Goal: Task Accomplishment & Management: Manage account settings

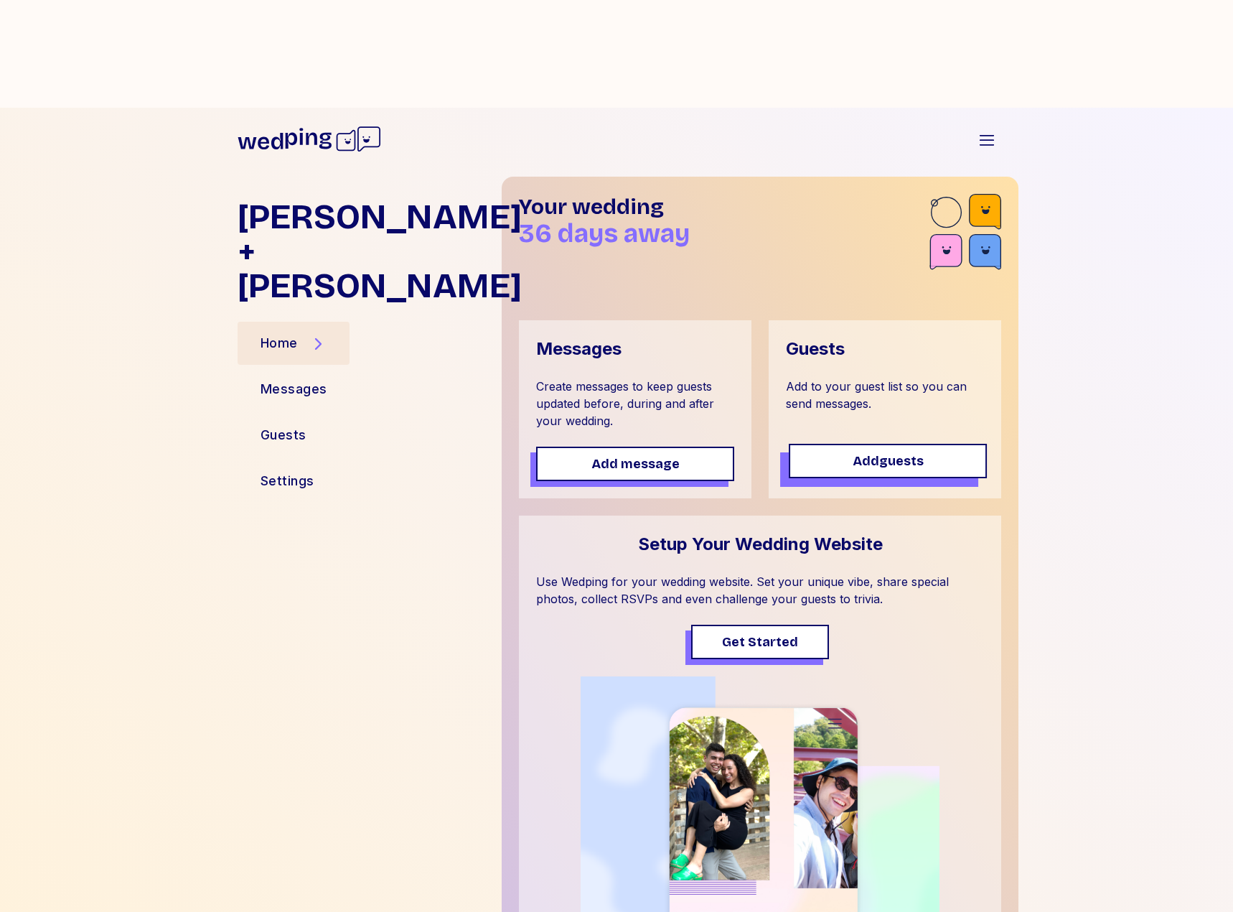
click at [871, 411] on span "Add guests" at bounding box center [888, 461] width 71 height 20
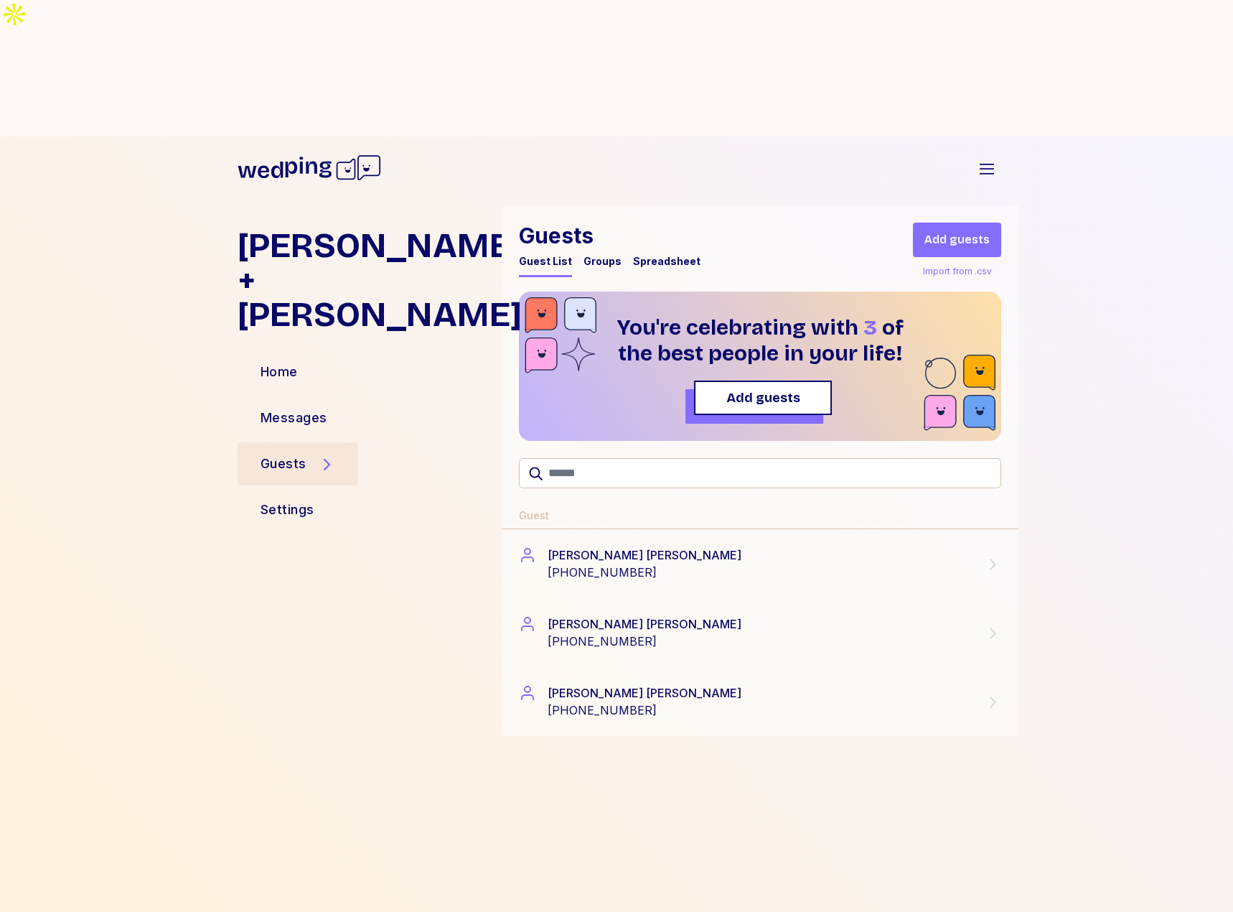
click at [760, 388] on span "Add guests" at bounding box center [763, 398] width 74 height 20
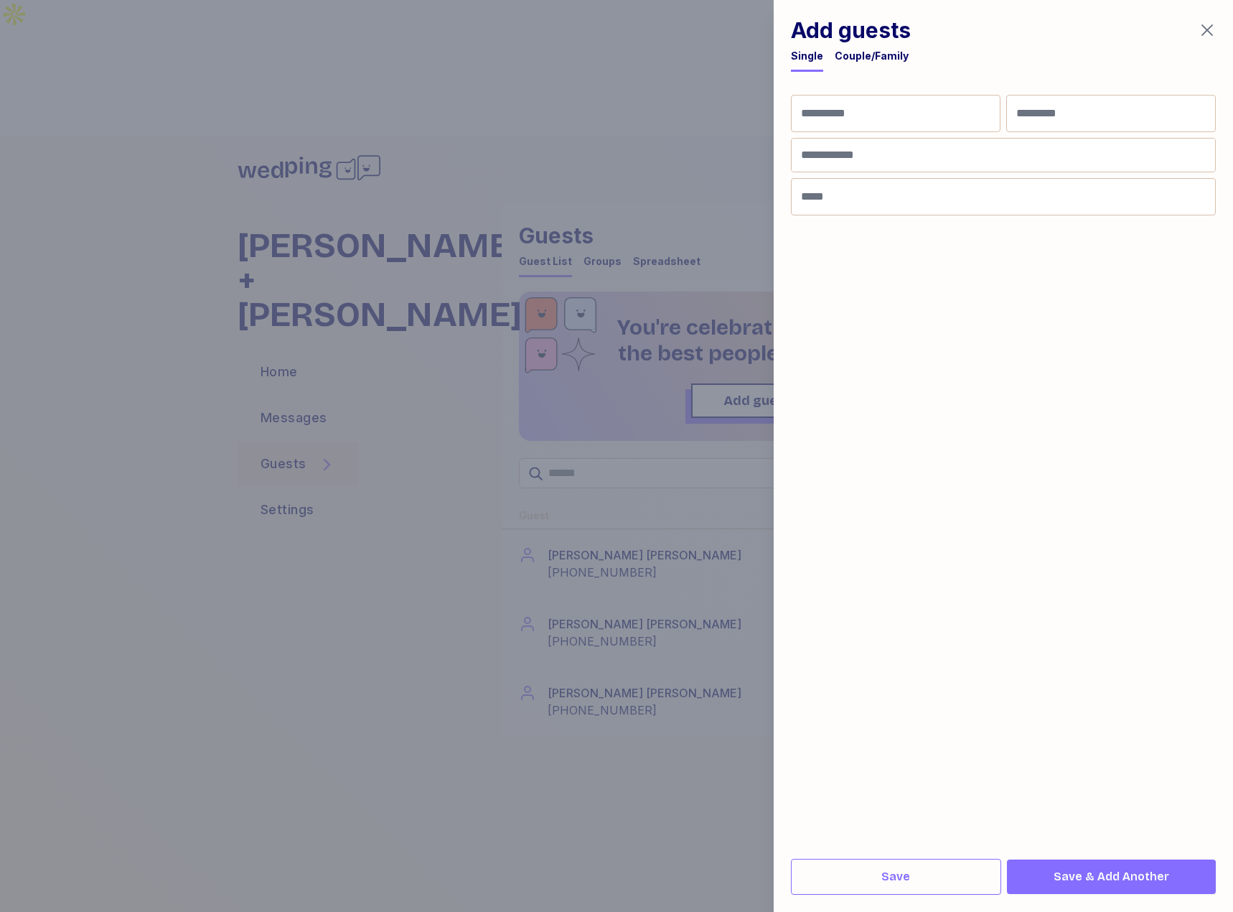
click at [1202, 37] on icon "button" at bounding box center [1207, 30] width 17 height 17
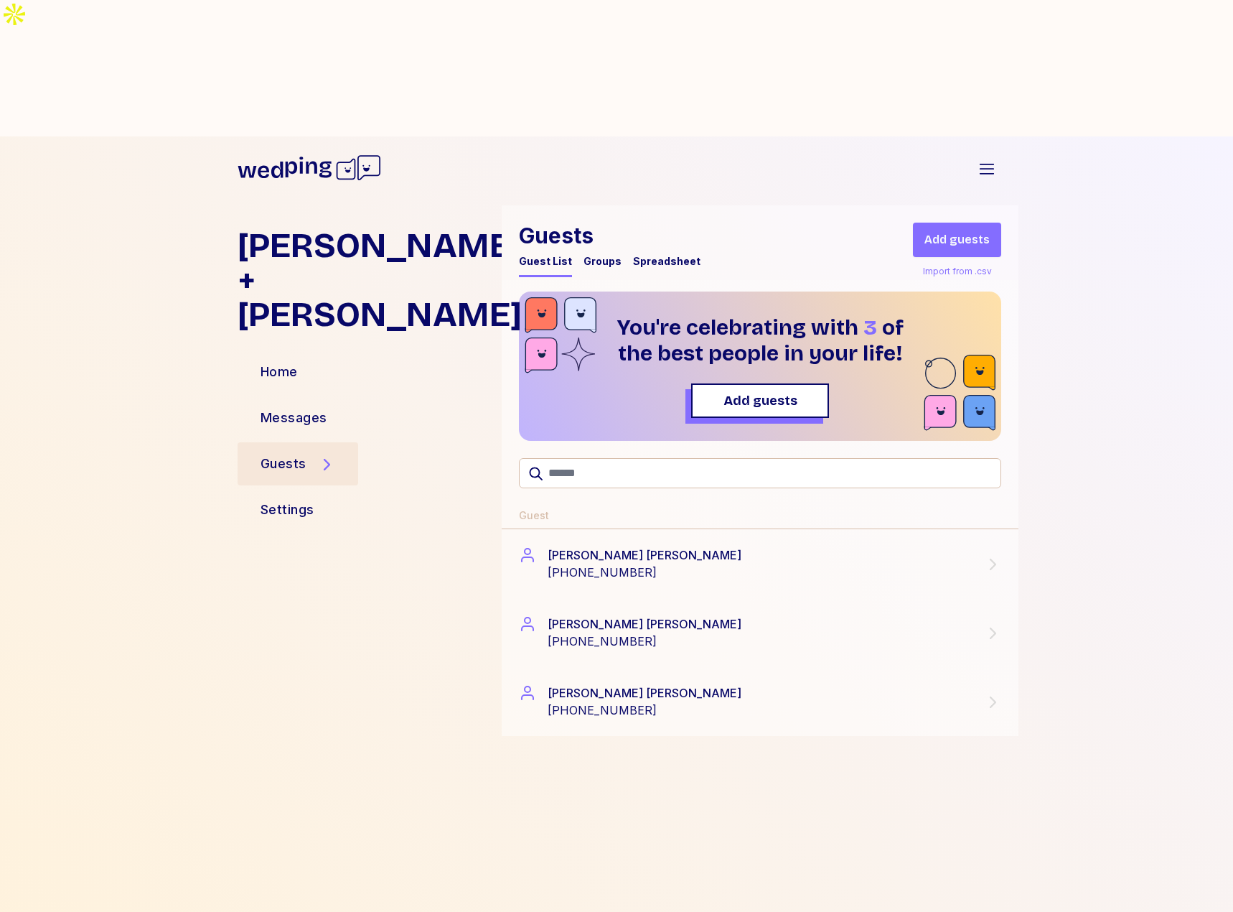
click at [668, 254] on div "Spreadsheet" at bounding box center [666, 261] width 67 height 14
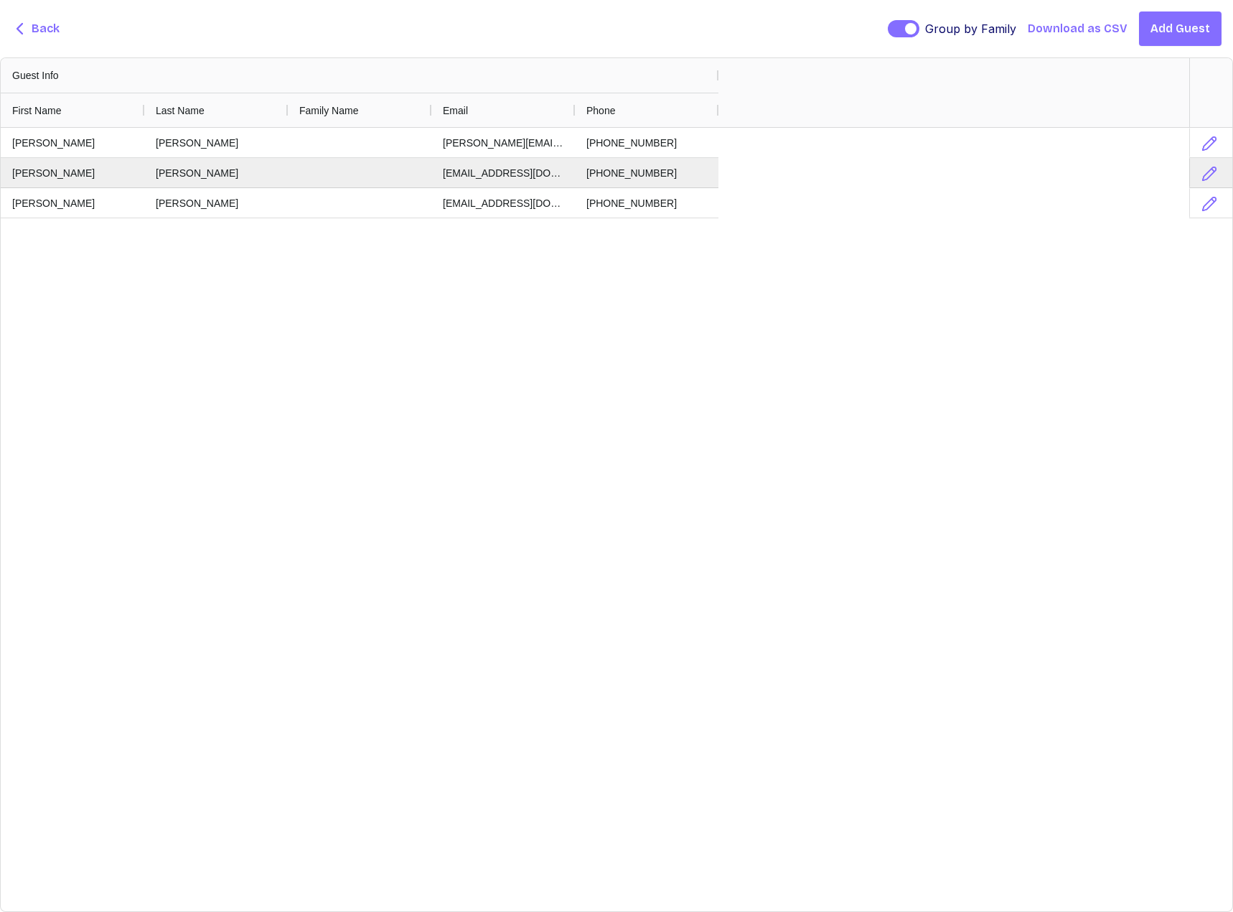
click at [32, 37] on span "Back" at bounding box center [46, 28] width 28 height 17
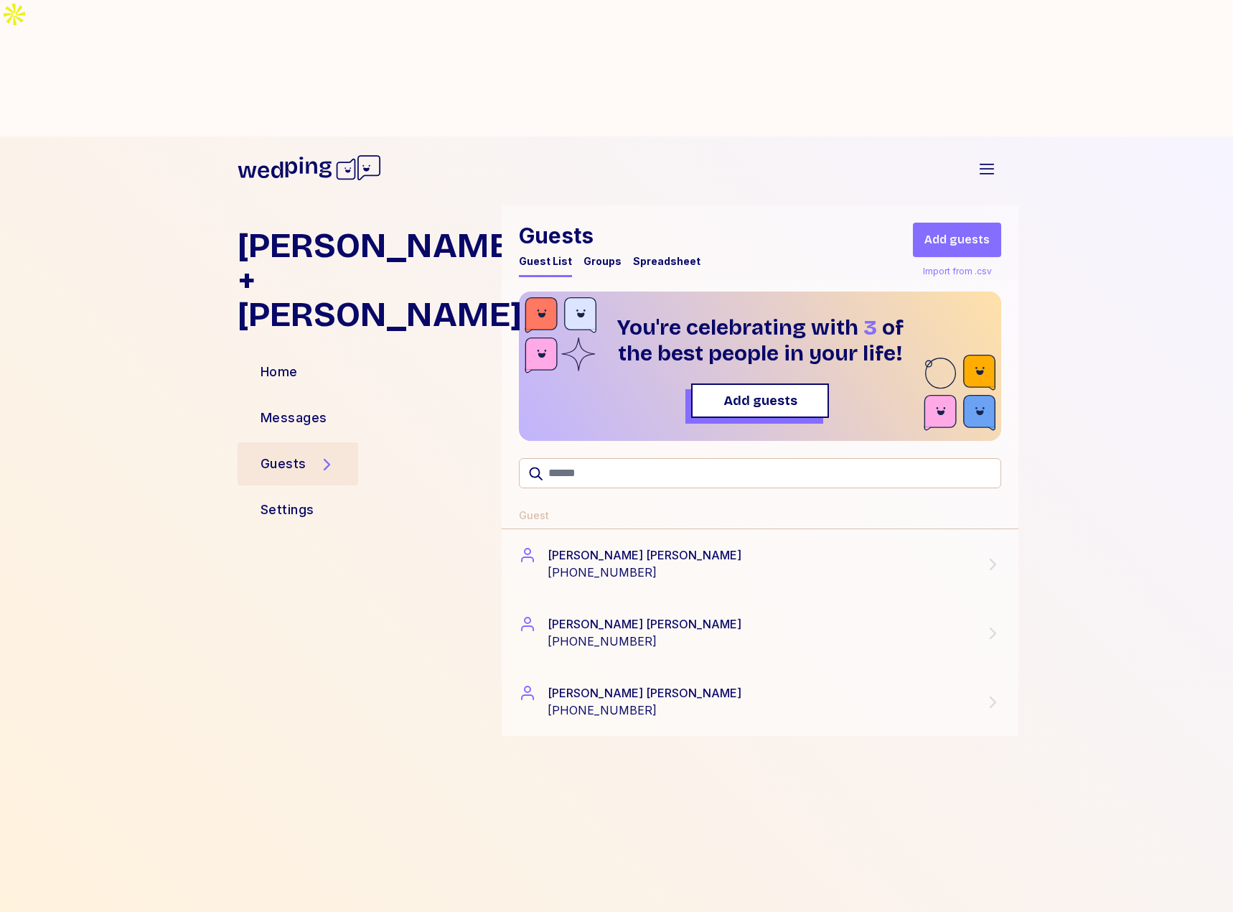
click at [314, 411] on div "Guests" at bounding box center [298, 463] width 121 height 43
click at [960, 231] on span "Add guests" at bounding box center [957, 239] width 65 height 17
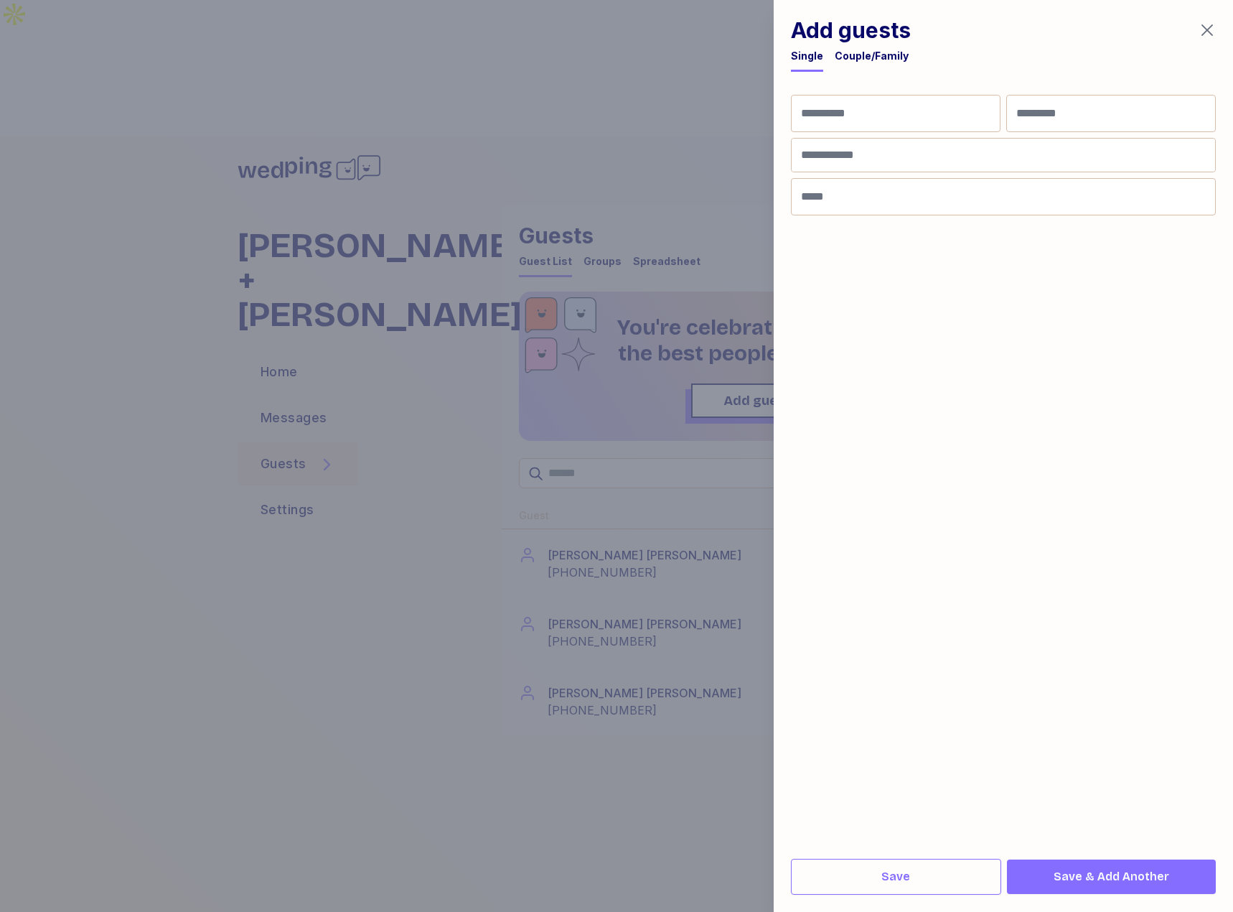
click at [1215, 38] on icon "button" at bounding box center [1207, 30] width 17 height 17
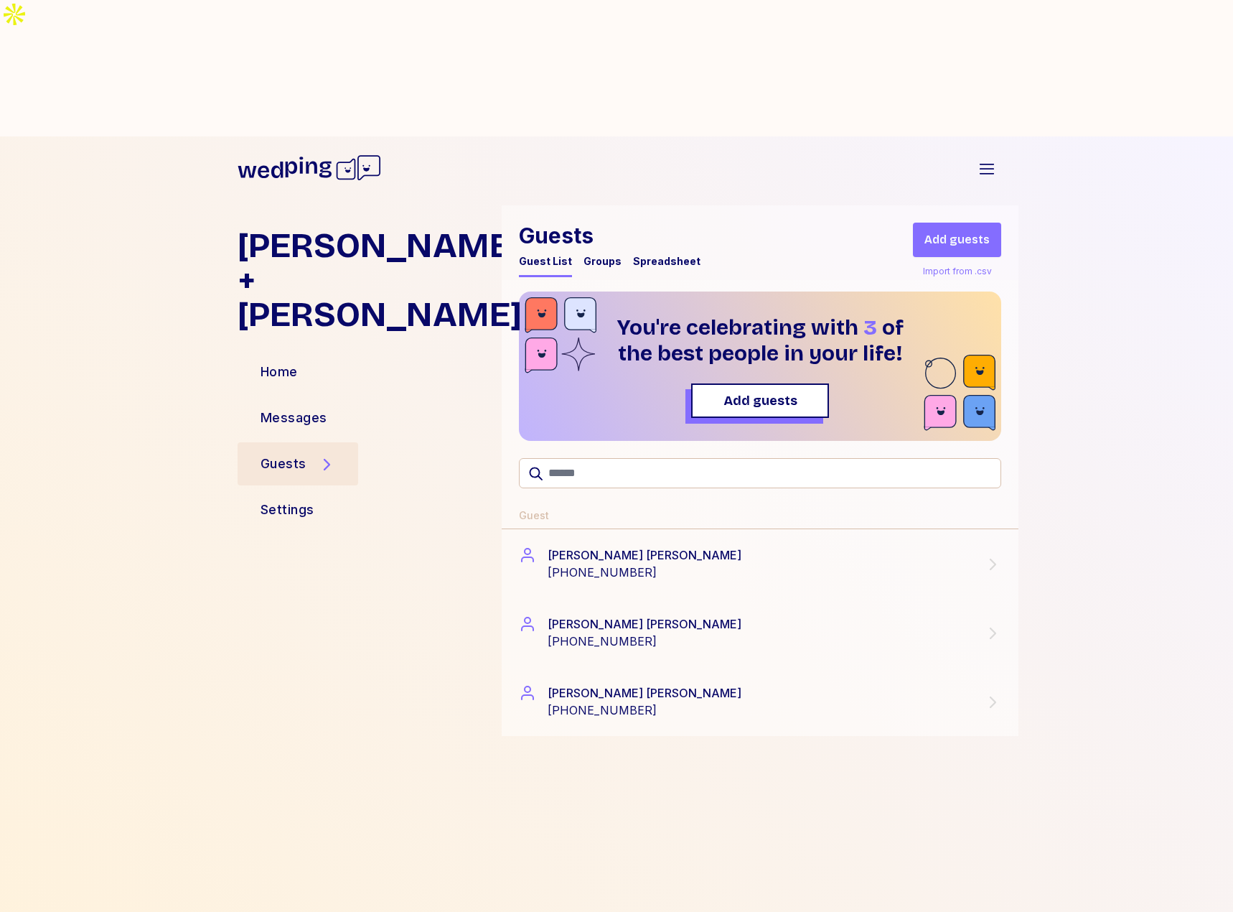
click at [959, 263] on div "Import from .csv" at bounding box center [957, 271] width 75 height 17
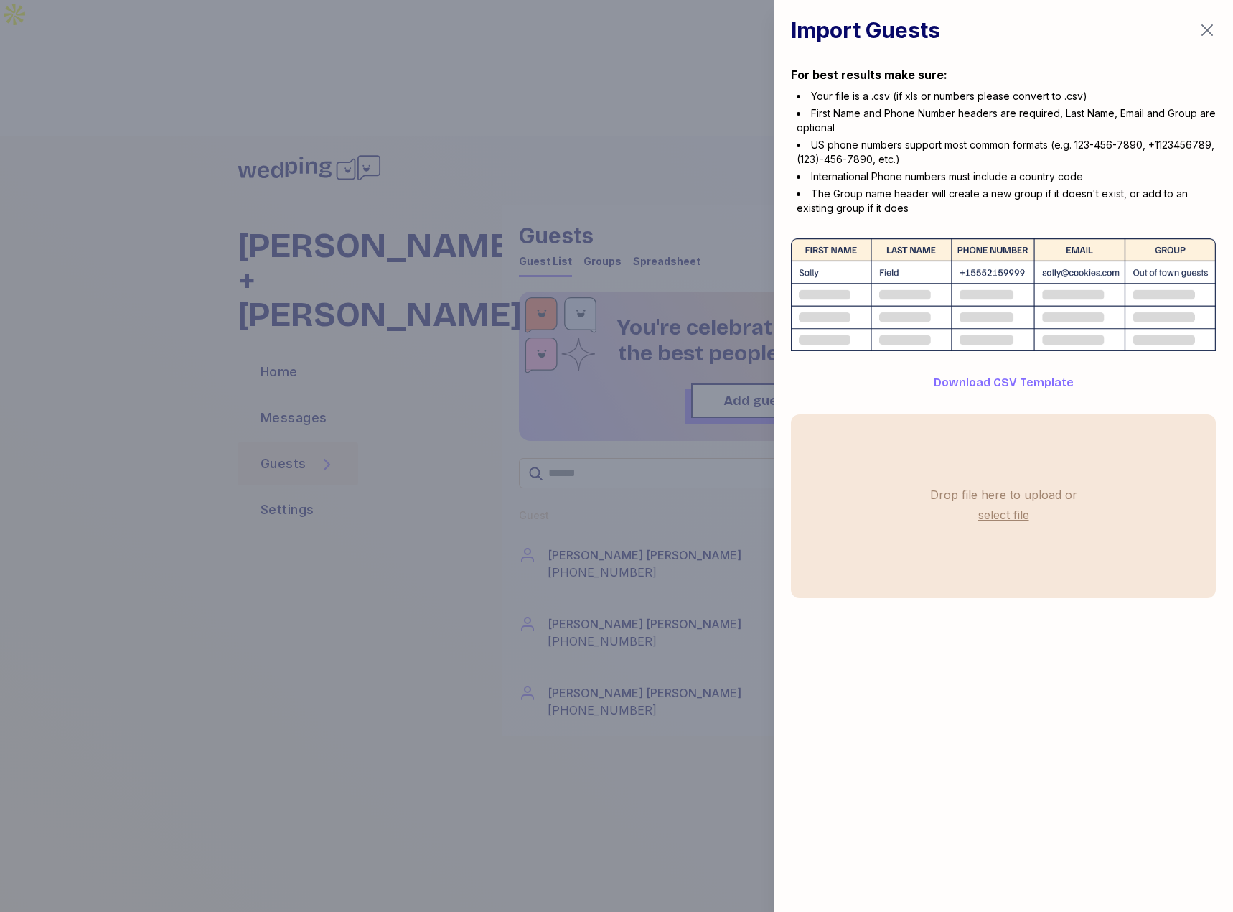
click at [1042, 382] on span "Download CSV Template" at bounding box center [1004, 382] width 140 height 17
click at [683, 411] on div at bounding box center [616, 456] width 1233 height 912
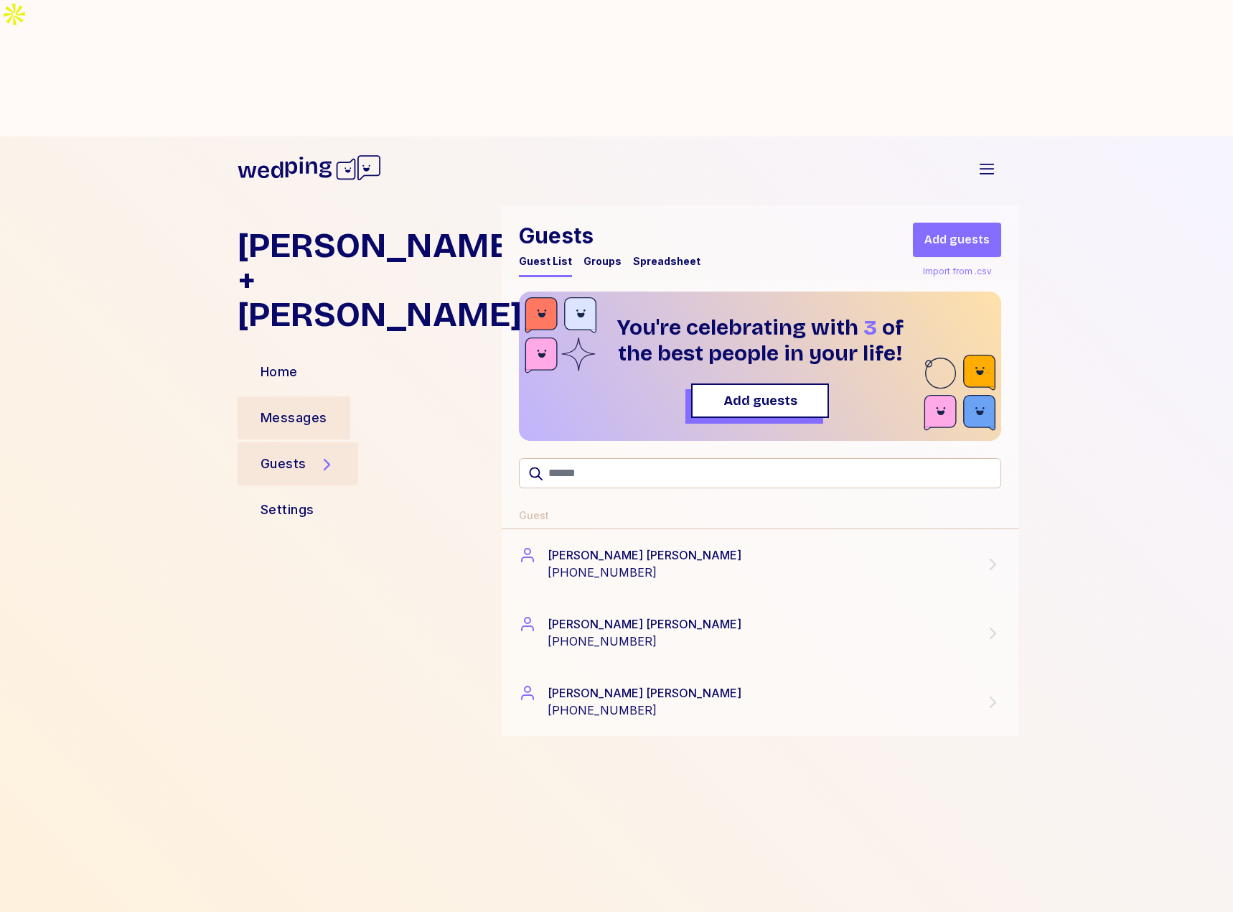
click at [302, 408] on div "Messages" at bounding box center [294, 418] width 67 height 20
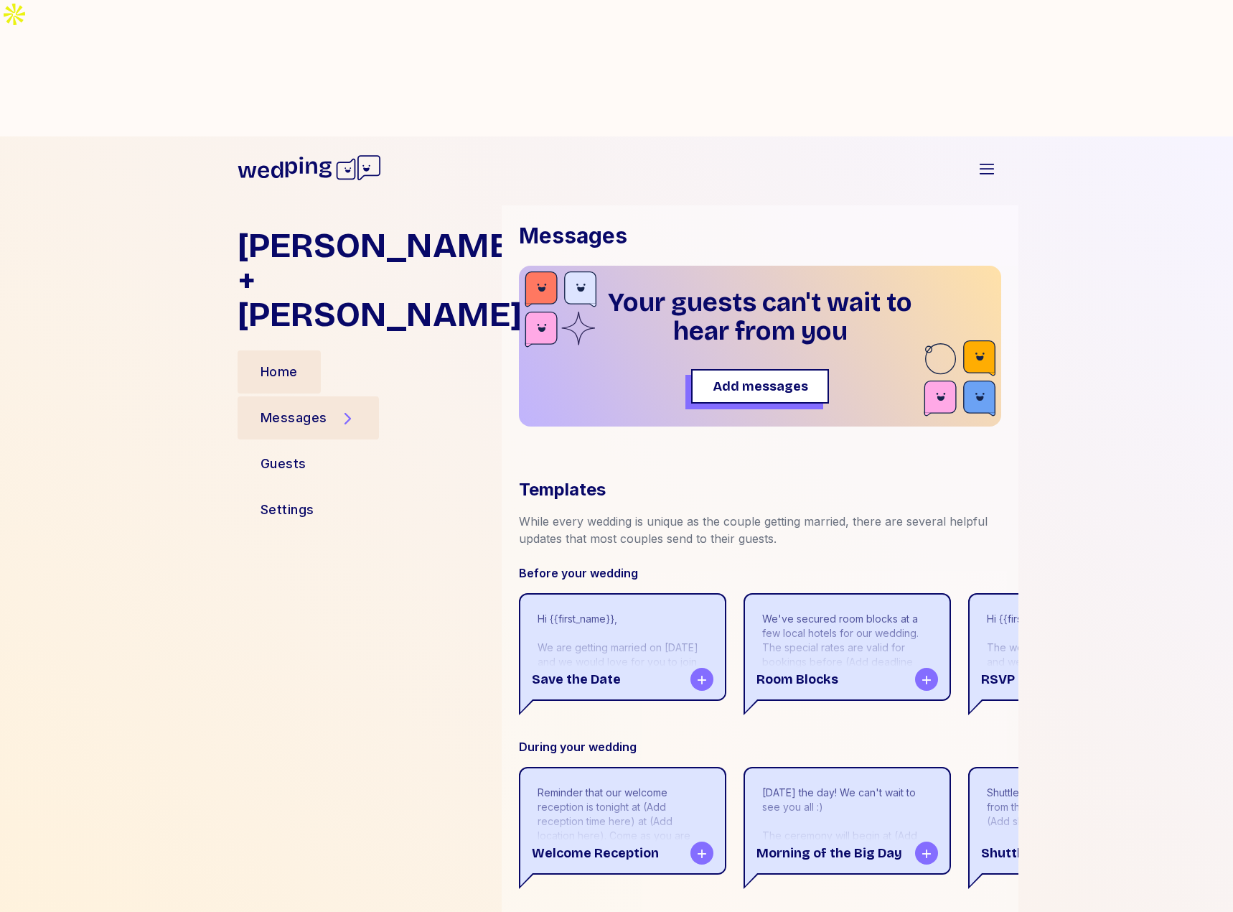
click at [294, 350] on div "Home" at bounding box center [279, 371] width 83 height 43
